Goal: Task Accomplishment & Management: Manage account settings

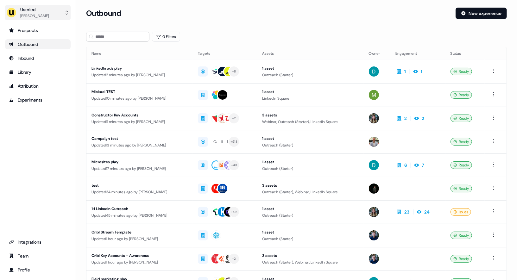
click at [38, 18] on div "[PERSON_NAME]" at bounding box center [34, 16] width 29 height 6
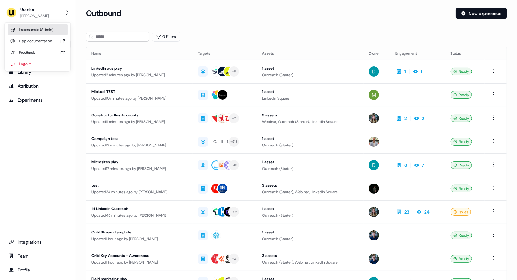
click at [41, 29] on div "Impersonate (Admin)" at bounding box center [38, 29] width 60 height 11
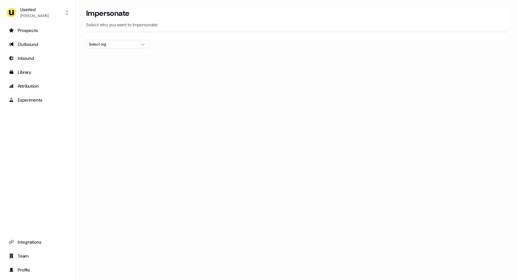
click at [102, 44] on div "Select org" at bounding box center [113, 44] width 48 height 6
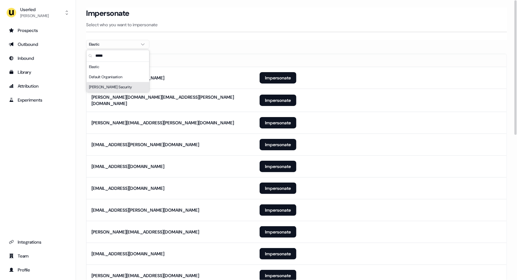
type input "*****"
click at [37, 153] on div "Prospects Outbound Inbound Library Attribution Experiments Integrations Team Pr…" at bounding box center [38, 150] width 66 height 250
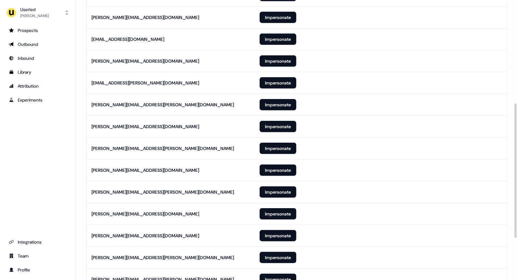
scroll to position [303, 0]
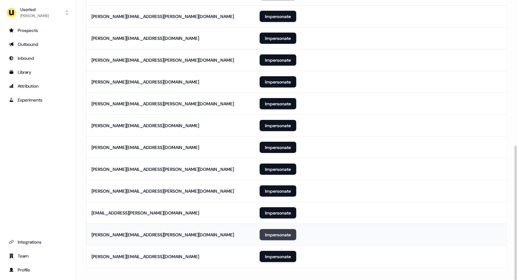
click at [269, 233] on button "Impersonate" at bounding box center [278, 234] width 37 height 11
